Goal: Check status: Check status

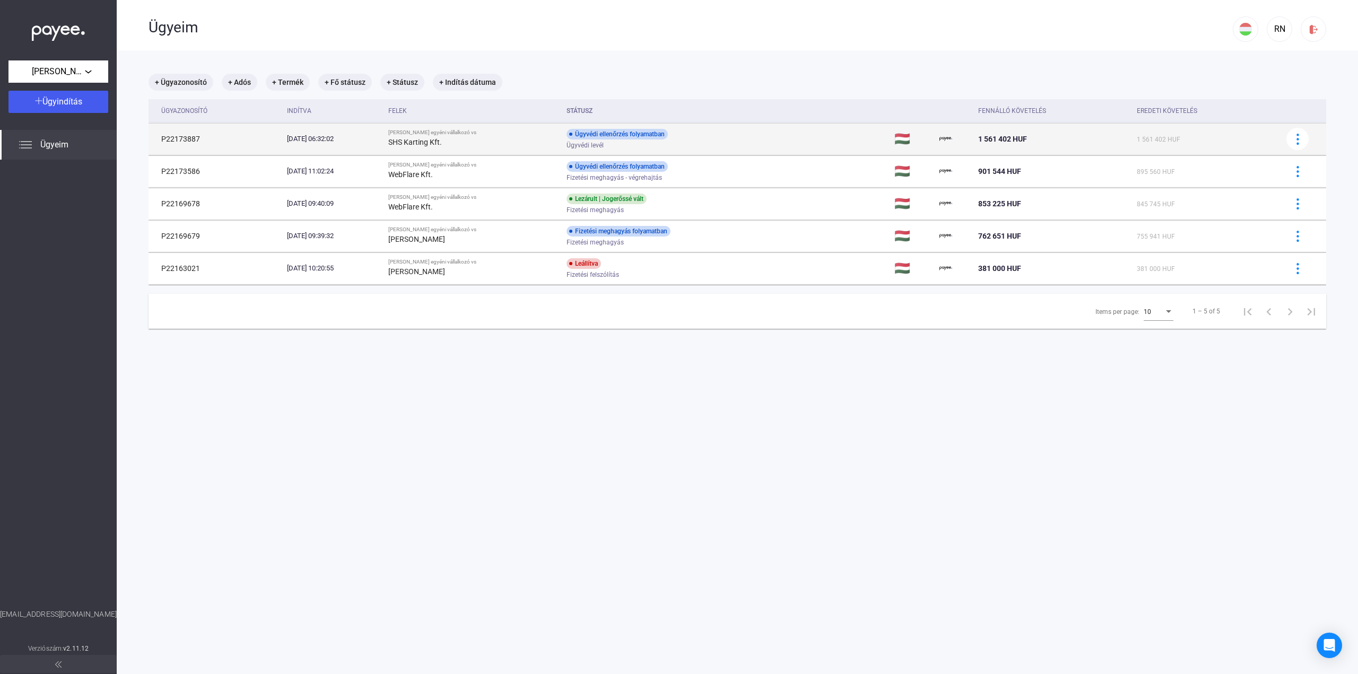
click at [709, 144] on div "Ügyvédi levél" at bounding box center [651, 146] width 169 height 8
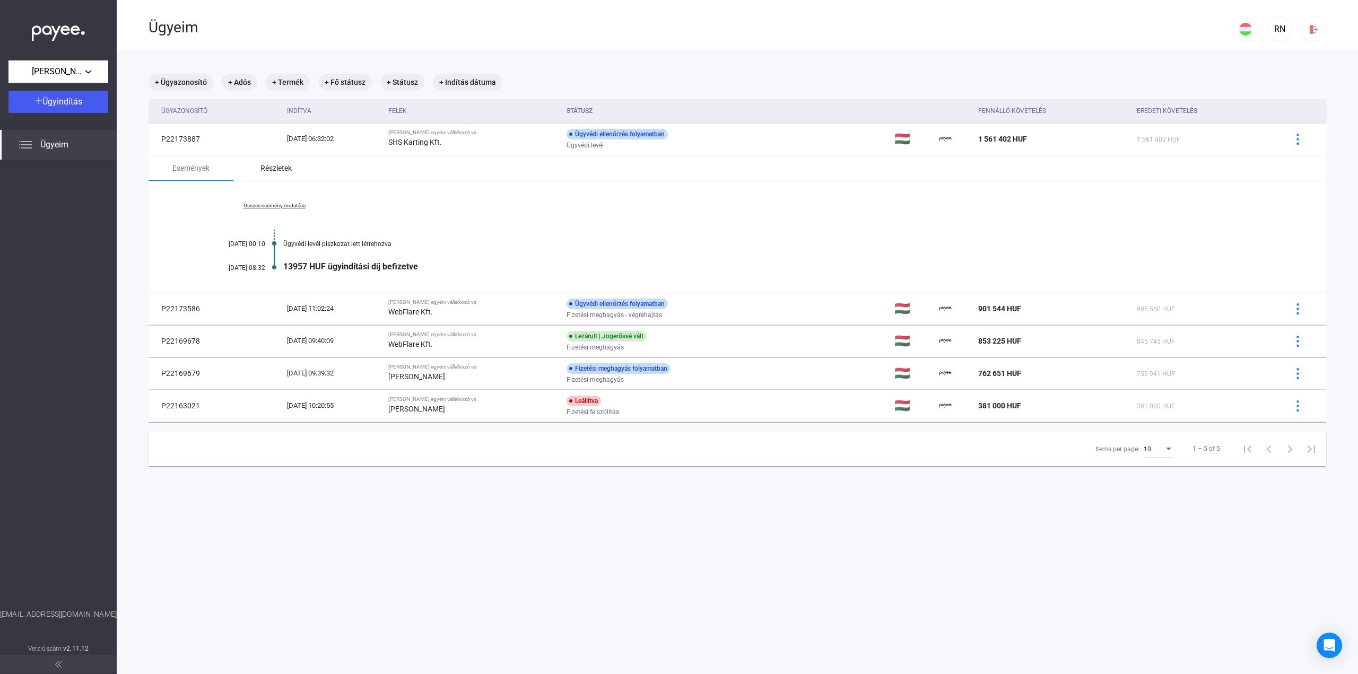
click at [277, 170] on div "Részletek" at bounding box center [276, 168] width 31 height 13
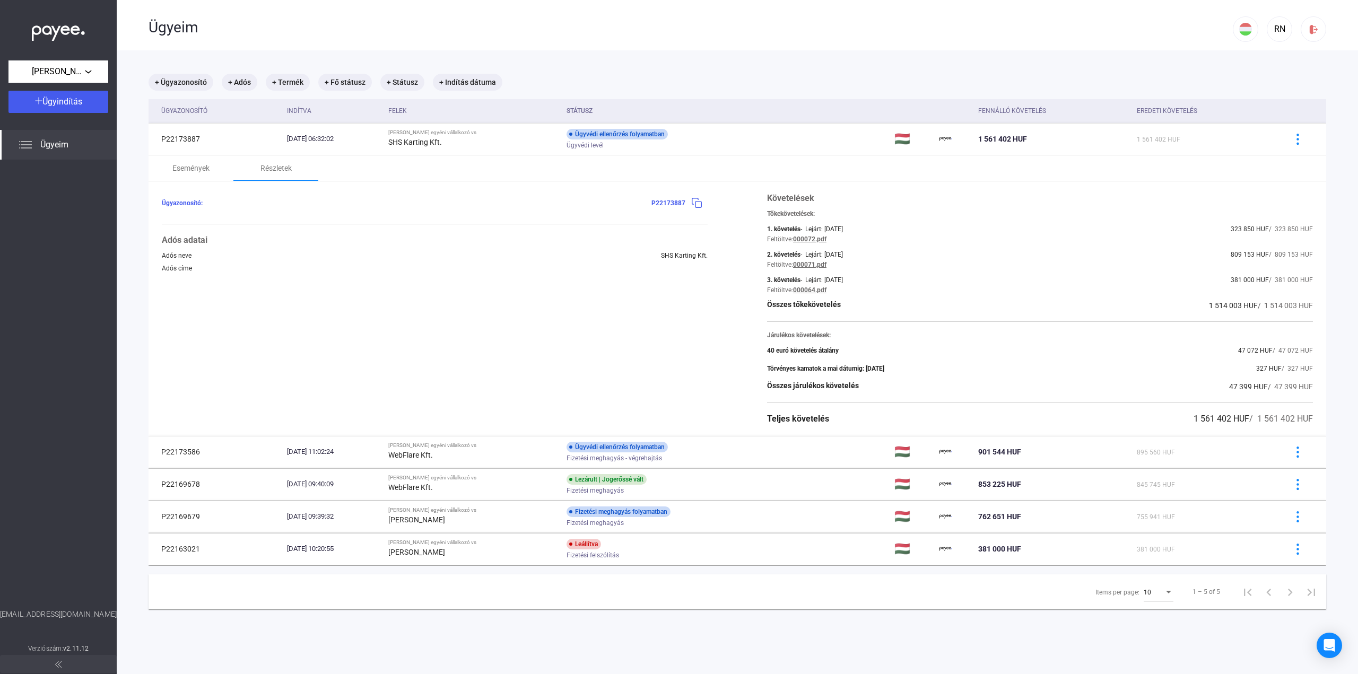
drag, startPoint x: 763, startPoint y: 305, endPoint x: 916, endPoint y: 398, distance: 179.1
click at [916, 398] on div "Követelések Tőkekövetelések: 1. követelés - Lejárt: [DATE] 323 850 HUF / 323 85…" at bounding box center [1040, 308] width 546 height 233
click at [941, 397] on div "Követelések Tőkekövetelések: 1. követelés - Lejárt: [DATE] 323 850 HUF / 323 85…" at bounding box center [1040, 308] width 546 height 233
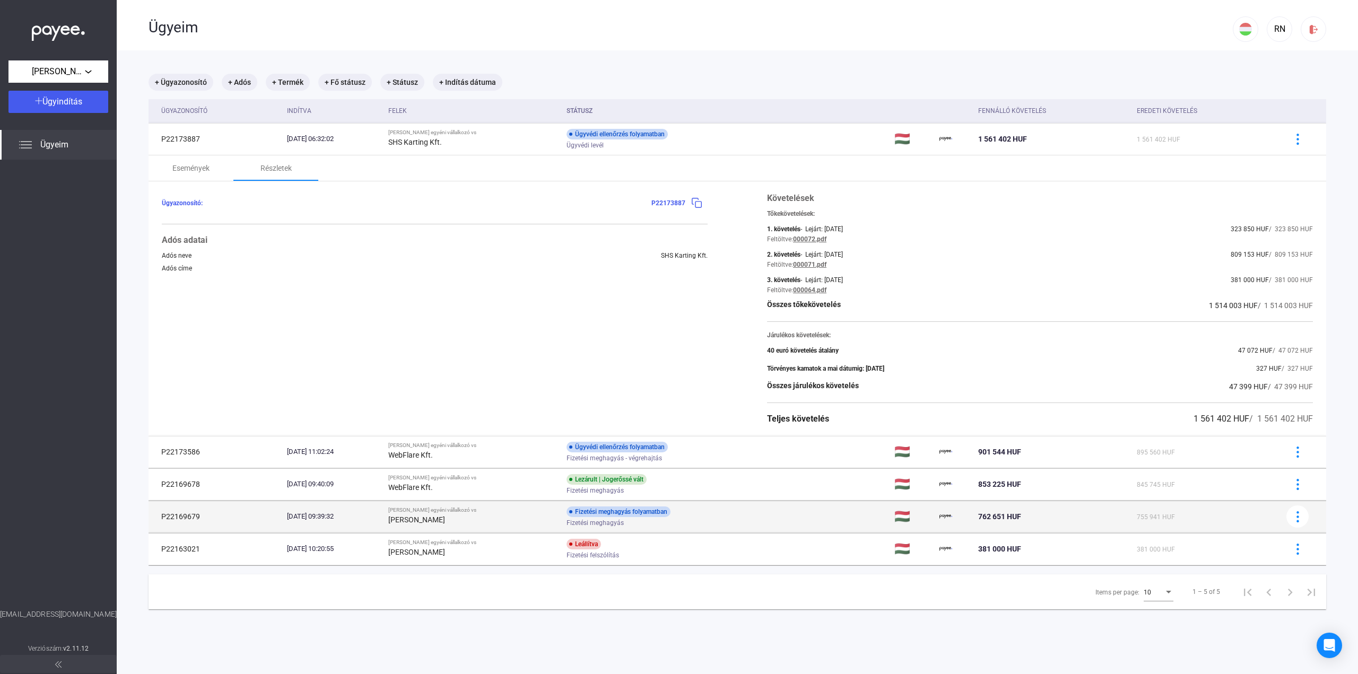
click at [732, 511] on div "Fizetési meghagyás folyamatban Fizetési meghagyás" at bounding box center [651, 517] width 169 height 21
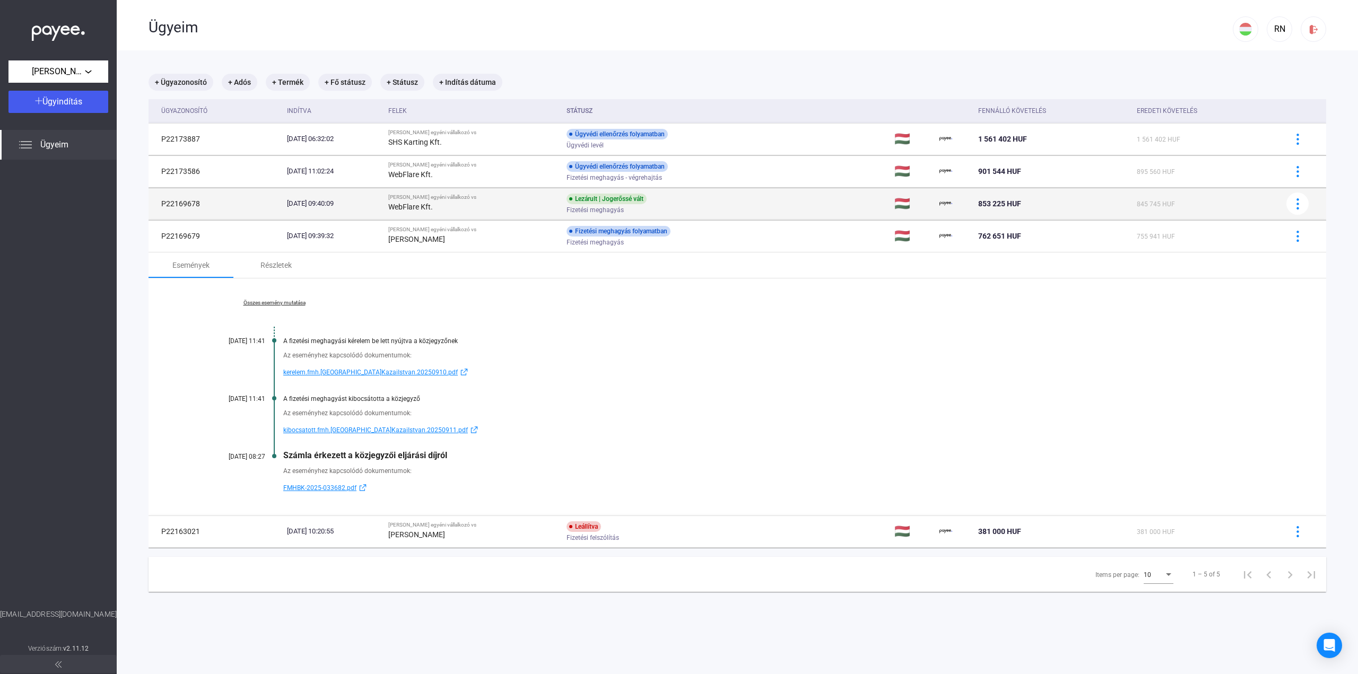
click at [711, 206] on div "Fizetési meghagyás" at bounding box center [651, 210] width 169 height 8
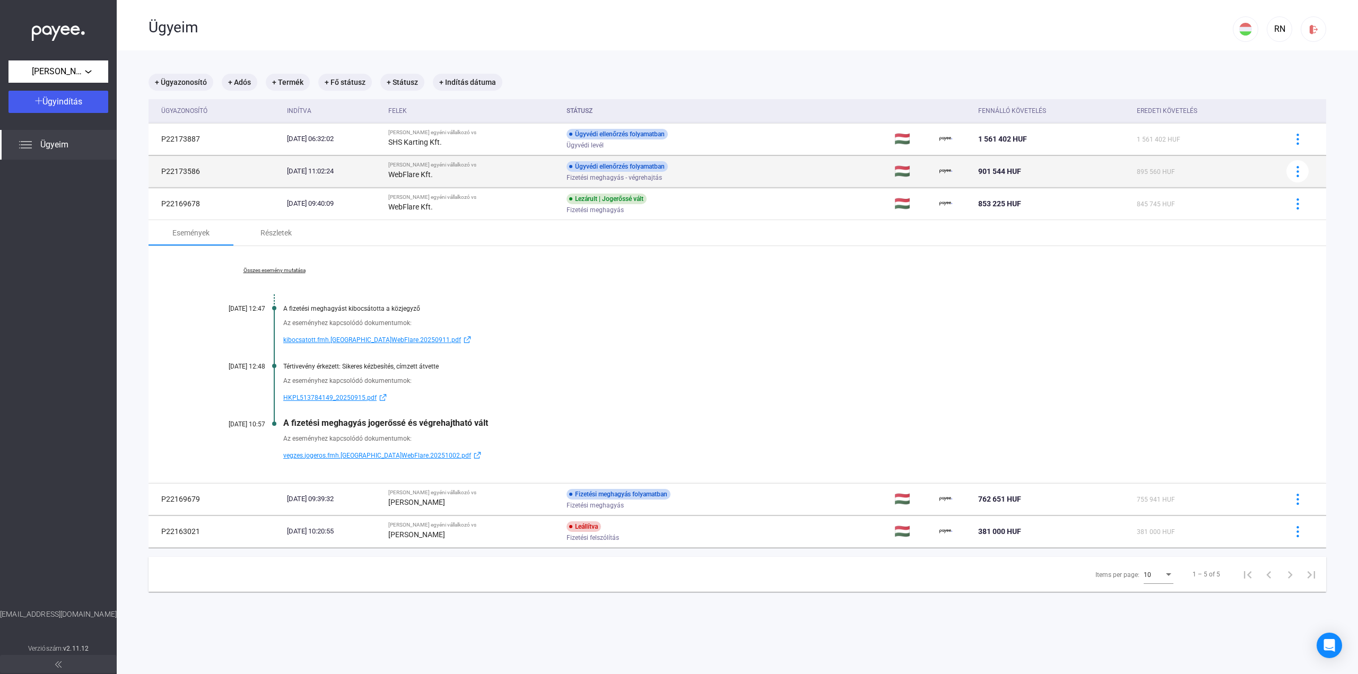
click at [727, 157] on td "Ügyvédi ellenőrzés folyamatban Fizetési meghagyás - végrehajtás" at bounding box center [726, 171] width 328 height 32
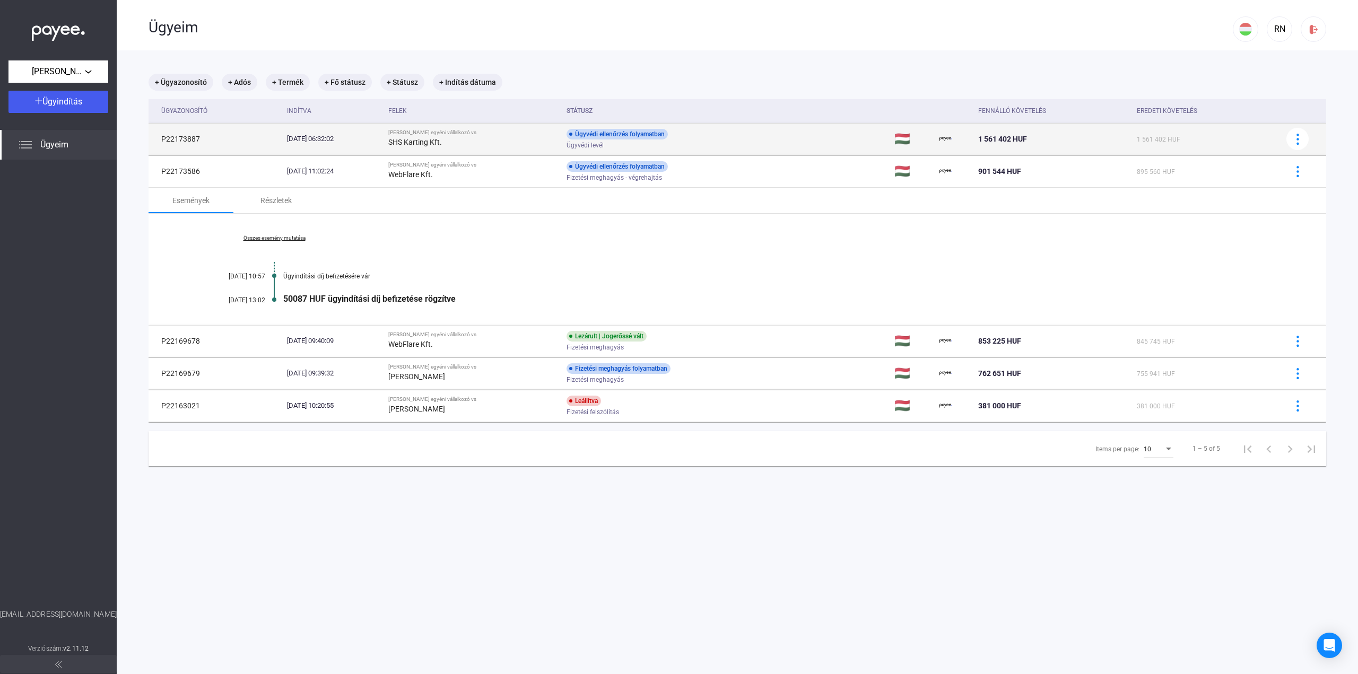
click at [730, 143] on div "Ügyvédi levél" at bounding box center [651, 146] width 169 height 8
